Goal: Navigation & Orientation: Find specific page/section

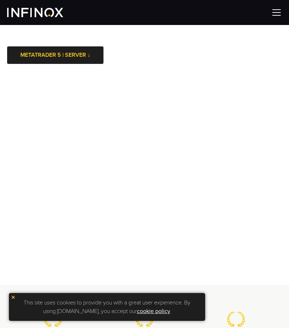
click at [277, 15] on img at bounding box center [276, 12] width 11 height 11
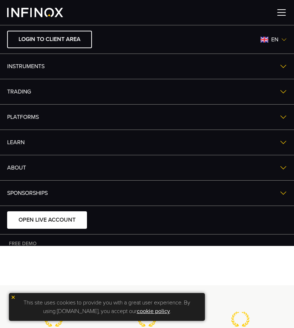
click at [285, 10] on img at bounding box center [282, 12] width 11 height 11
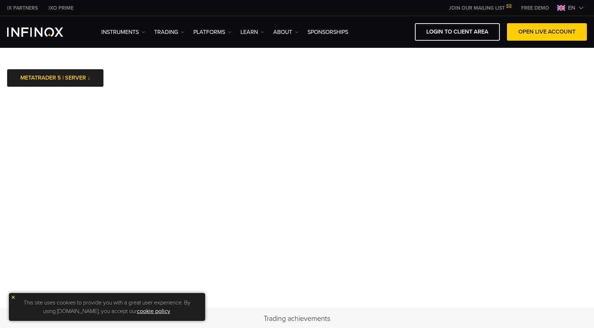
click at [289, 80] on body "IX PARTNERS IXO PRIME JOIN OUR MAILING LIST Never Miss a Trading Opportunity wi…" at bounding box center [297, 314] width 594 height 629
click at [13, 294] on div "This site uses cookies to provide you with a great user experience. By using [D…" at bounding box center [107, 307] width 196 height 28
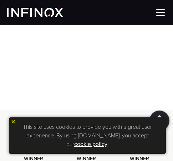
scroll to position [158, 0]
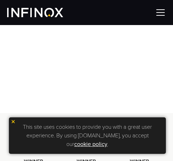
click at [12, 120] on img at bounding box center [13, 121] width 5 height 5
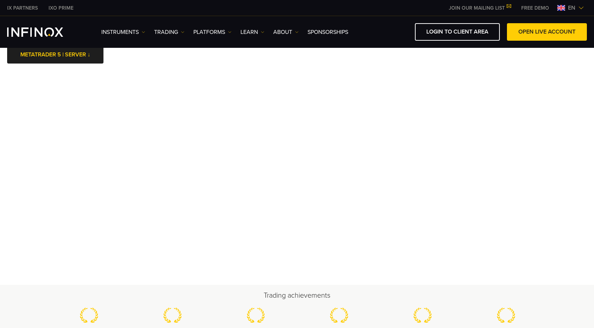
scroll to position [0, 0]
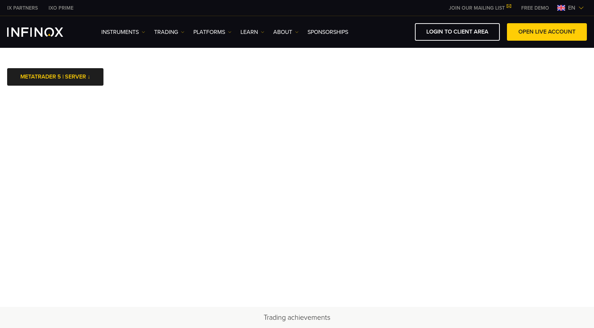
click at [289, 79] on body "IX PARTNERS IXO PRIME JOIN OUR MAILING LIST Never Miss a Trading Opportunity wi…" at bounding box center [297, 313] width 594 height 626
click at [289, 77] on body "IX PARTNERS IXO PRIME JOIN OUR MAILING LIST Never Miss a Trading Opportunity wi…" at bounding box center [297, 313] width 594 height 626
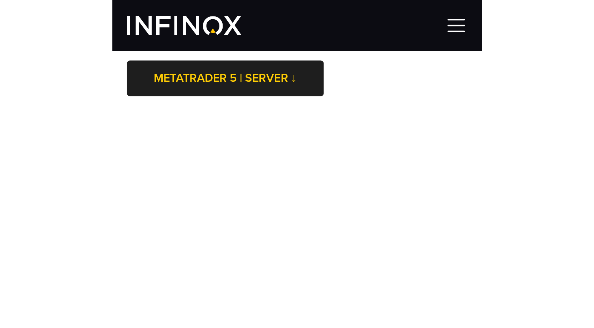
scroll to position [0, 0]
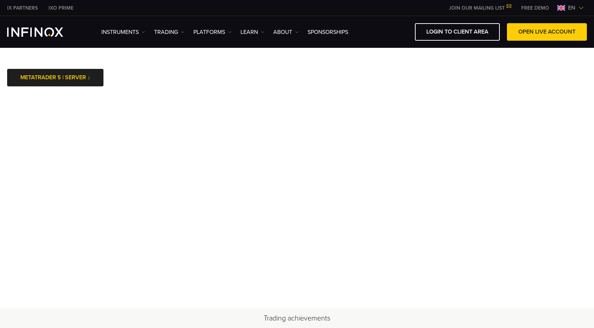
click at [171, 76] on body "IX PARTNERS IXO PRIME JOIN OUR MAILING LIST Never Miss a Trading Opportunity wi…" at bounding box center [297, 313] width 594 height 627
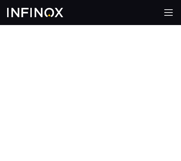
scroll to position [128, 0]
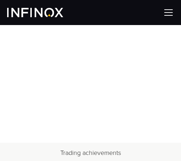
click at [109, 142] on iframe at bounding box center [90, 35] width 181 height 214
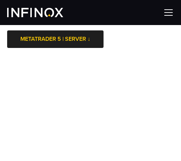
scroll to position [0, 0]
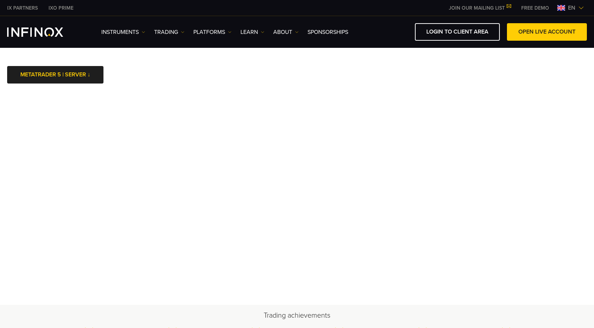
click at [289, 67] on body "IX PARTNERS IXO PRIME JOIN OUR MAILING LIST Never Miss a Trading Opportunity wi…" at bounding box center [297, 312] width 594 height 624
